Goal: Transaction & Acquisition: Subscribe to service/newsletter

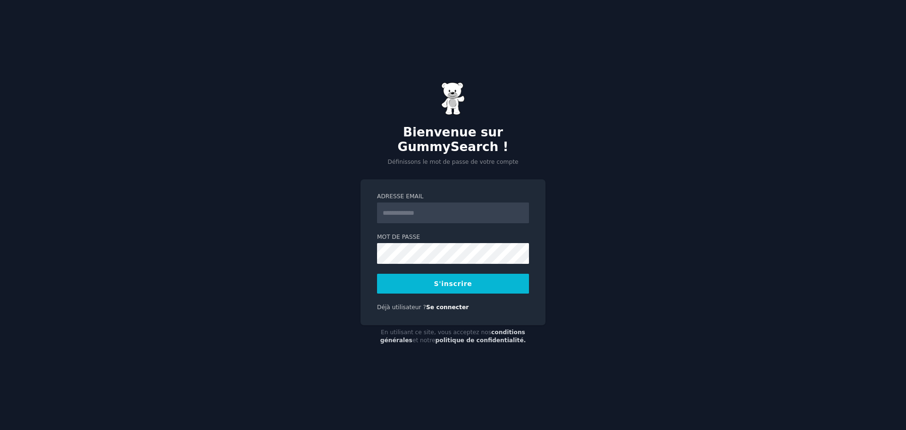
click at [434, 208] on input "Adresse email" at bounding box center [453, 213] width 152 height 21
type input "**********"
click at [440, 287] on font "S'inscrire" at bounding box center [453, 284] width 38 height 8
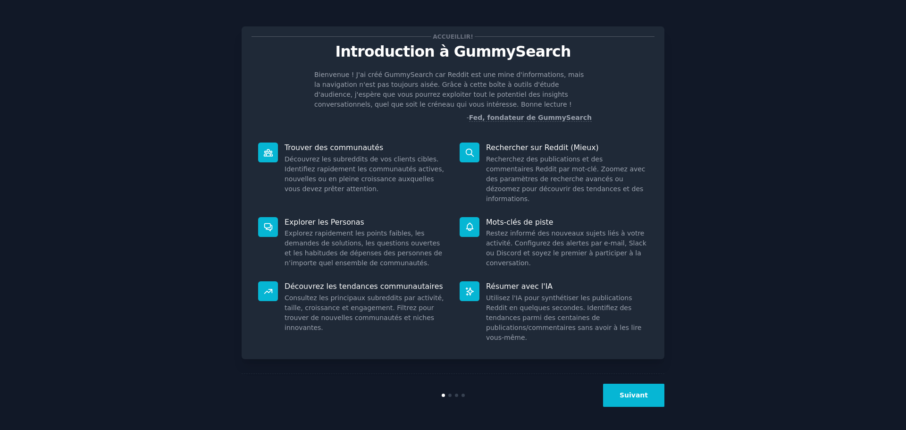
click at [632, 393] on font "Suivant" at bounding box center [634, 395] width 28 height 8
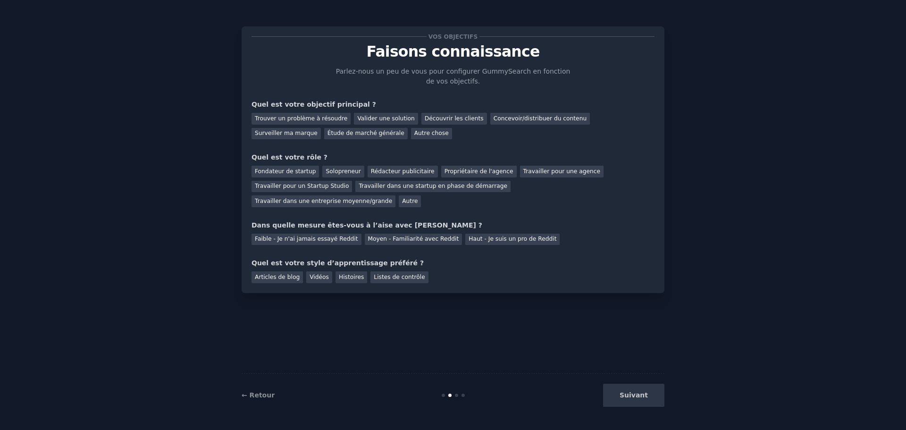
click at [632, 393] on div "Suivant" at bounding box center [594, 395] width 141 height 23
drag, startPoint x: 636, startPoint y: 401, endPoint x: 626, endPoint y: 394, distance: 13.0
click at [636, 401] on div "Suivant" at bounding box center [594, 395] width 141 height 23
click at [328, 130] on font "Étude de marché générale" at bounding box center [366, 133] width 77 height 7
click at [343, 174] on font "Solopreneur" at bounding box center [343, 171] width 35 height 7
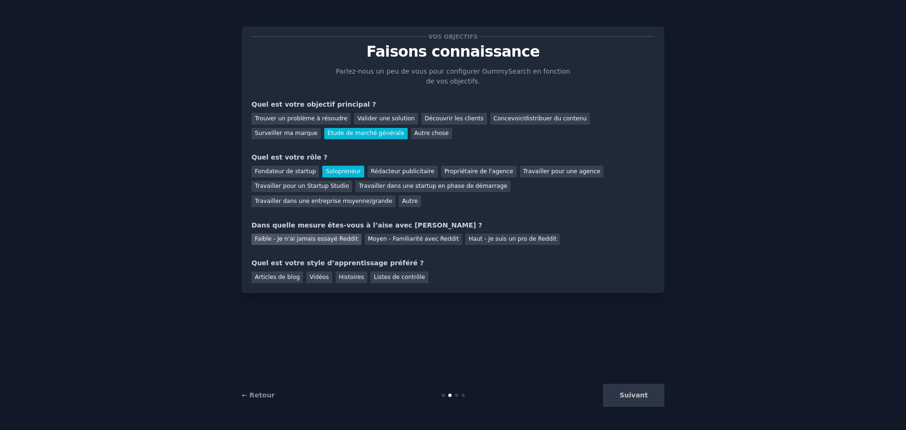
click at [312, 236] on font "Faible - Je n'ai jamais essayé Reddit" at bounding box center [306, 239] width 103 height 7
click at [310, 274] on font "Vidéos" at bounding box center [319, 277] width 19 height 7
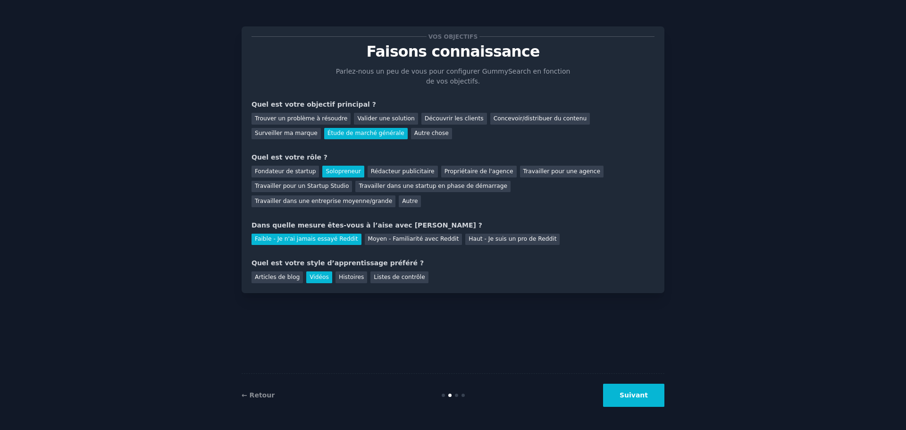
click at [657, 401] on button "Suivant" at bounding box center [633, 395] width 61 height 23
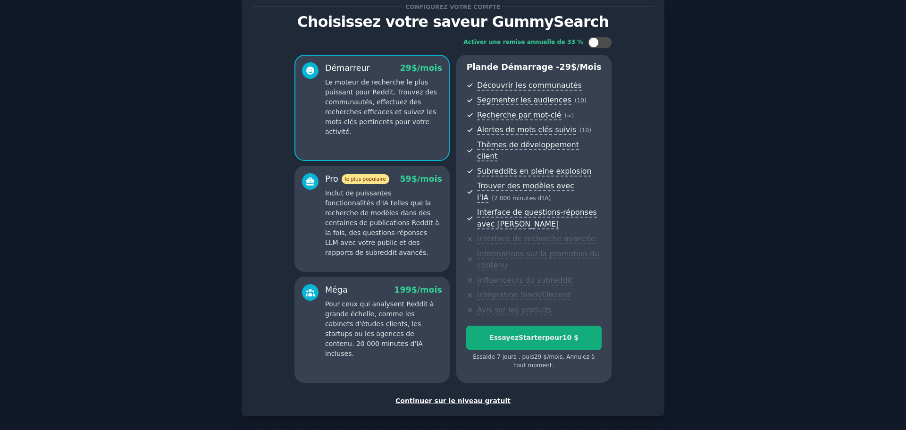
scroll to position [61, 0]
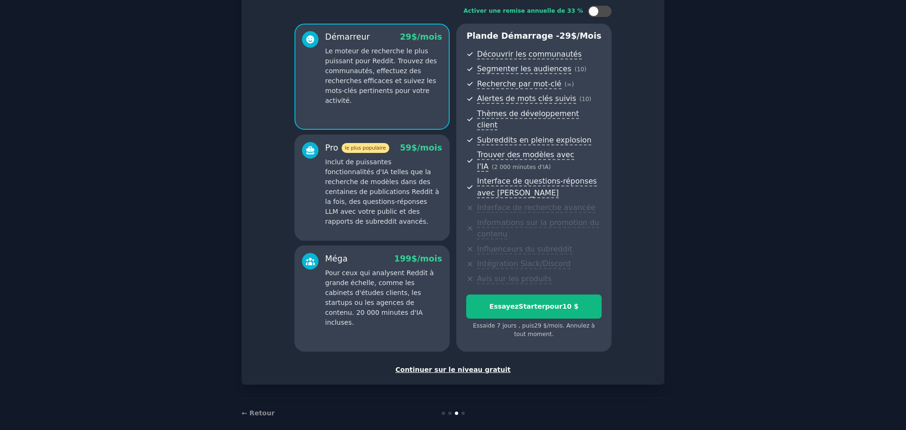
click at [470, 366] on font "Continuer sur le niveau gratuit" at bounding box center [453, 370] width 115 height 8
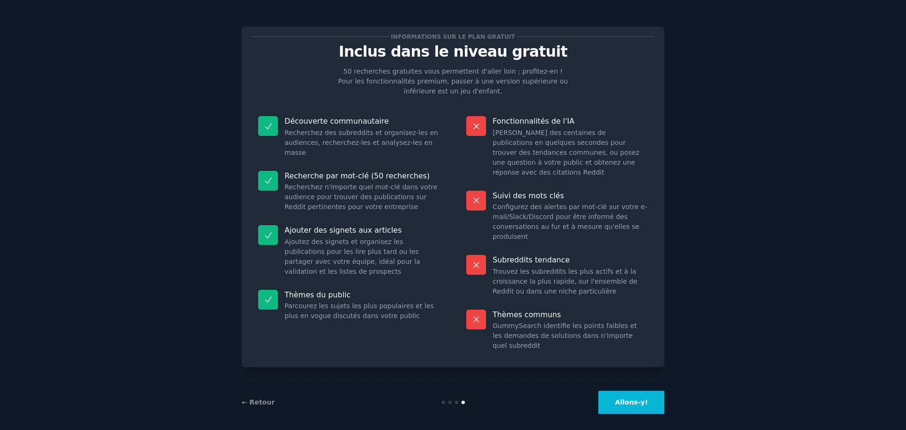
click at [646, 398] on font "Allons-y!" at bounding box center [631, 402] width 33 height 8
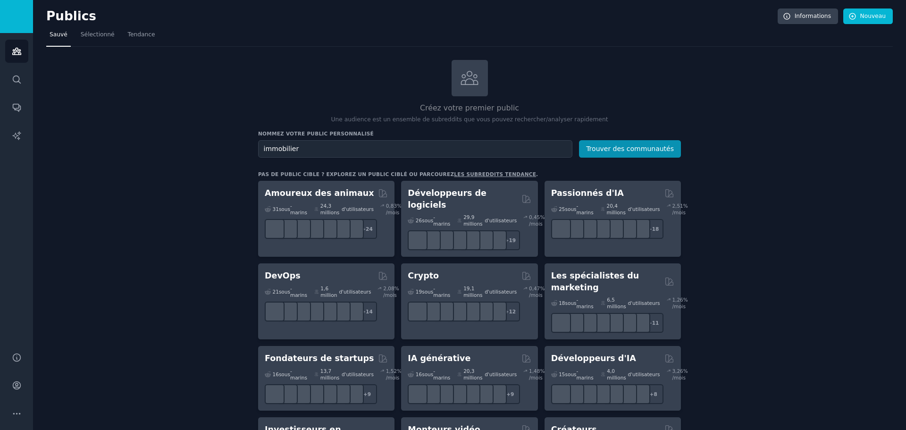
type input "immobilier"
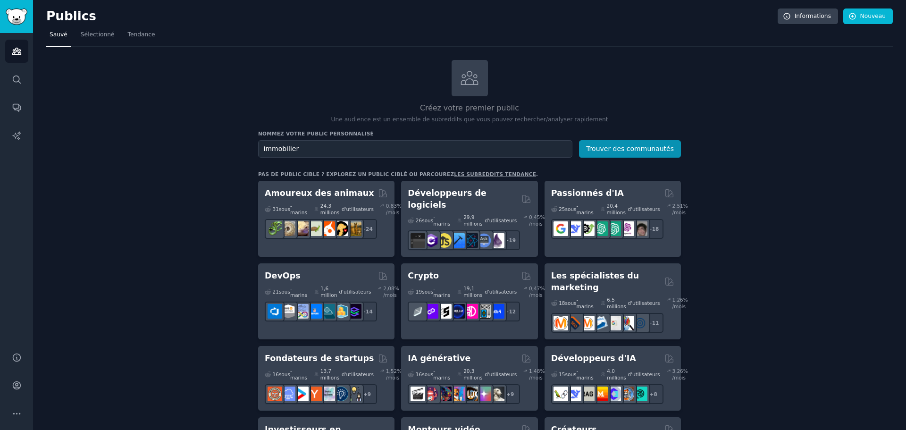
click at [579, 140] on button "Trouver des communautés" at bounding box center [630, 148] width 102 height 17
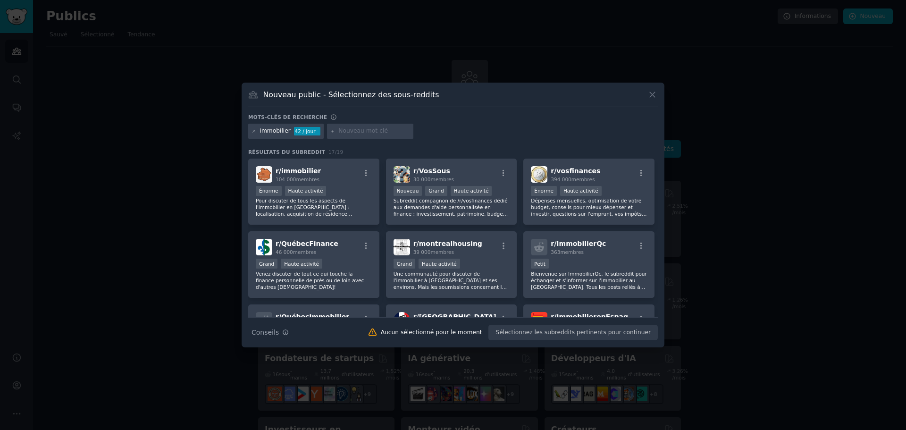
click at [659, 93] on div "Nouveau public - Sélectionnez des sous-reddits Mots-clés de recherche immobilie…" at bounding box center [453, 215] width 423 height 265
click at [655, 93] on icon at bounding box center [652, 95] width 5 height 5
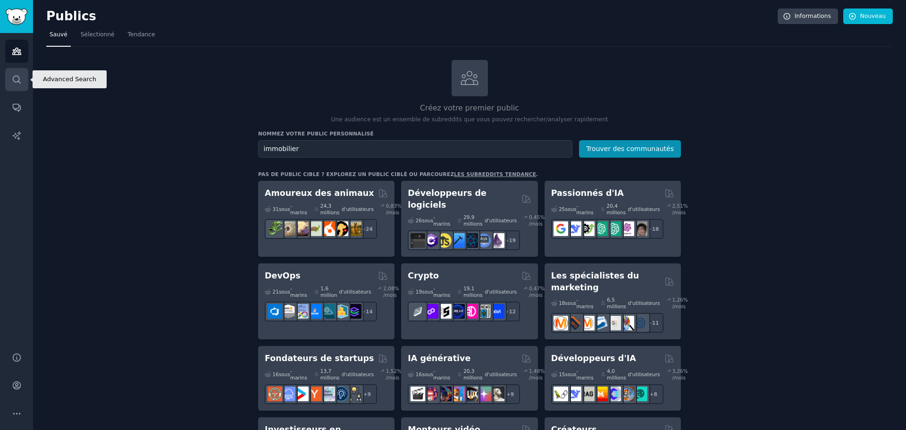
click at [15, 85] on link "Recherche" at bounding box center [16, 79] width 23 height 23
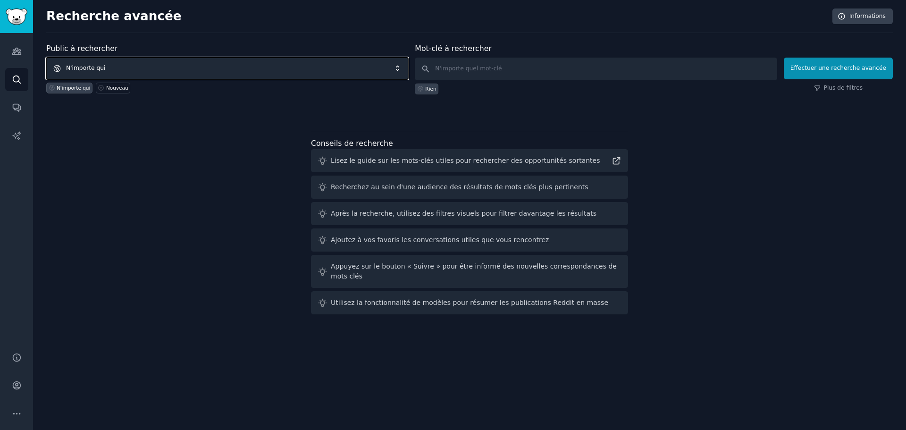
click at [340, 70] on span "N'importe qui" at bounding box center [227, 69] width 362 height 22
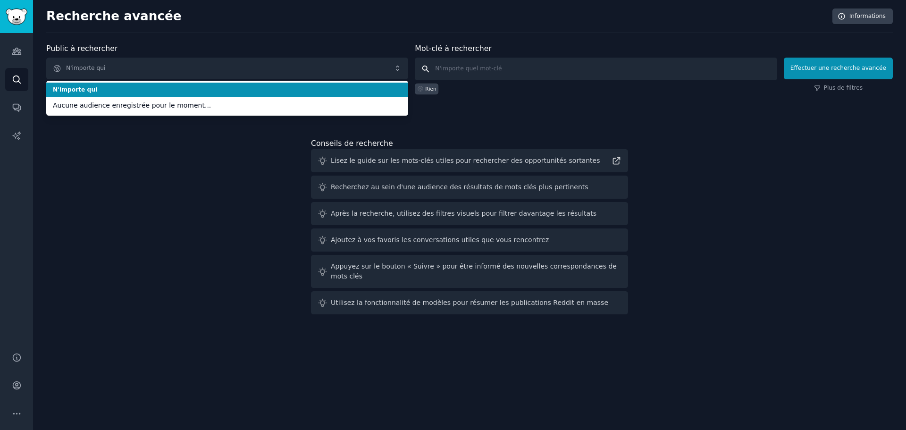
click at [505, 68] on input "text" at bounding box center [596, 69] width 362 height 23
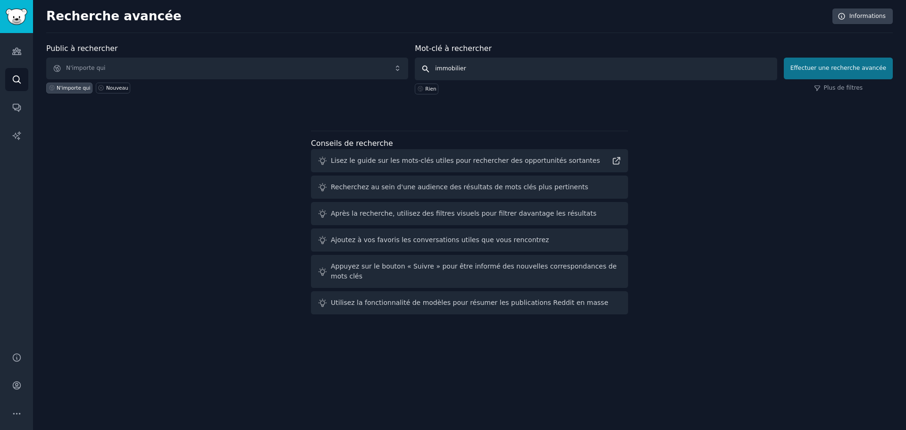
type input "immobilier"
click at [844, 68] on font "Effectuer une recherche avancée" at bounding box center [839, 68] width 96 height 7
